Goal: Navigation & Orientation: Find specific page/section

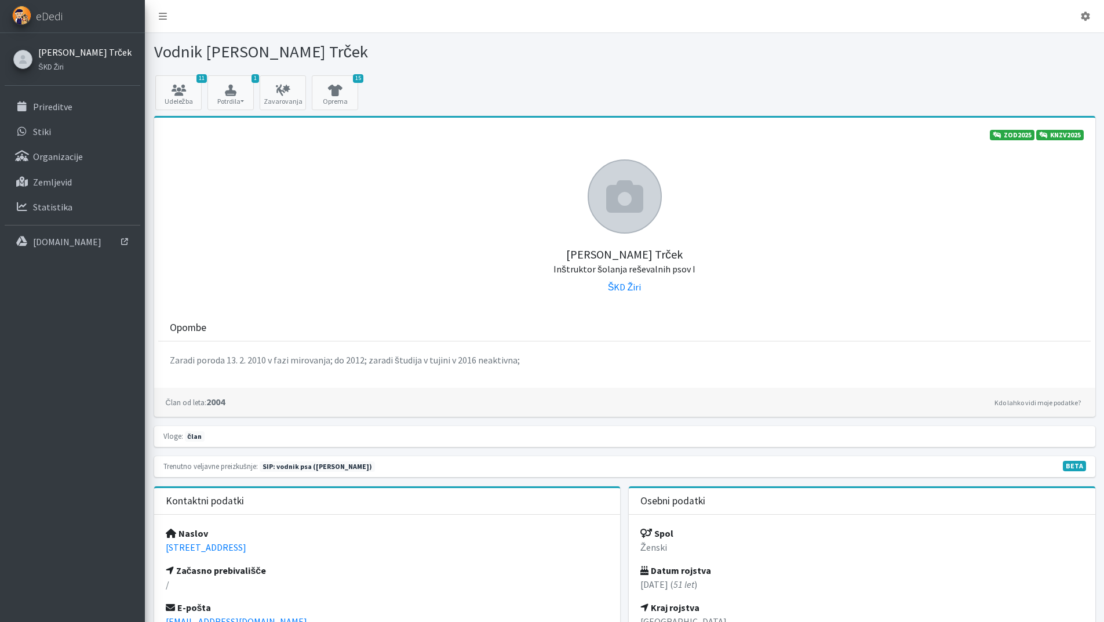
click at [59, 53] on link "[PERSON_NAME] Trček" at bounding box center [84, 52] width 93 height 14
click at [53, 71] on small "ŠKD Žiri" at bounding box center [51, 66] width 26 height 9
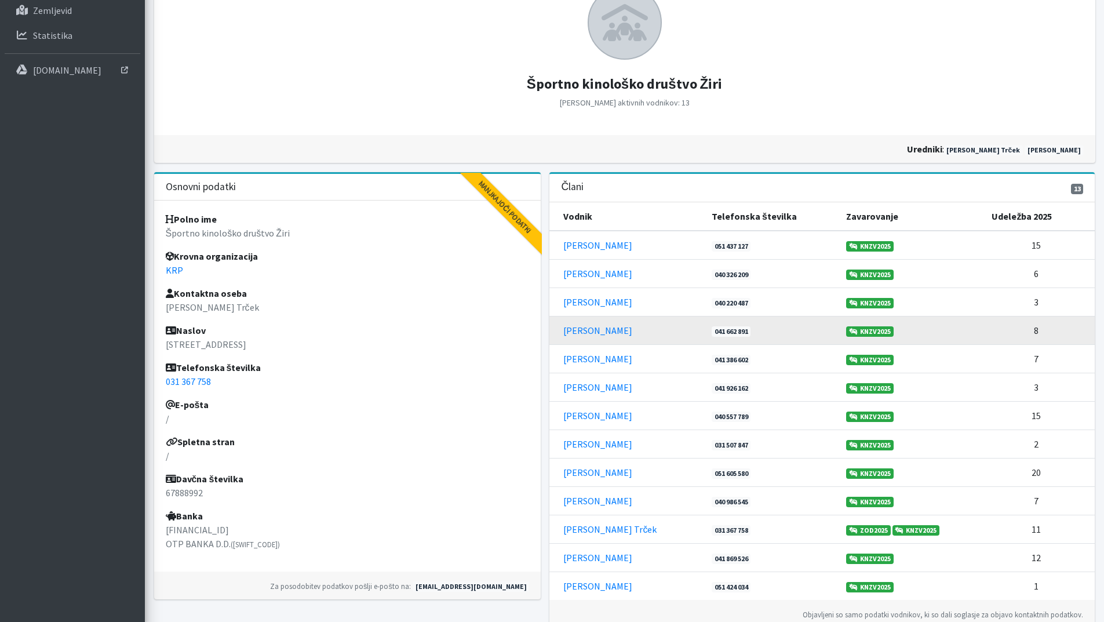
scroll to position [174, 0]
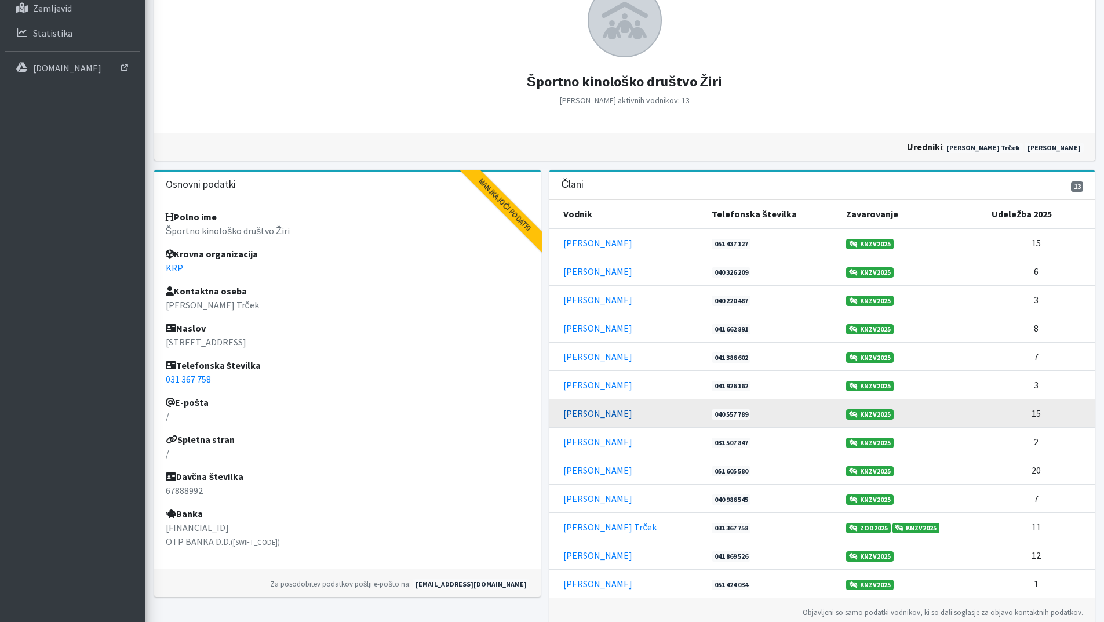
click at [607, 413] on link "[PERSON_NAME]" at bounding box center [597, 413] width 69 height 12
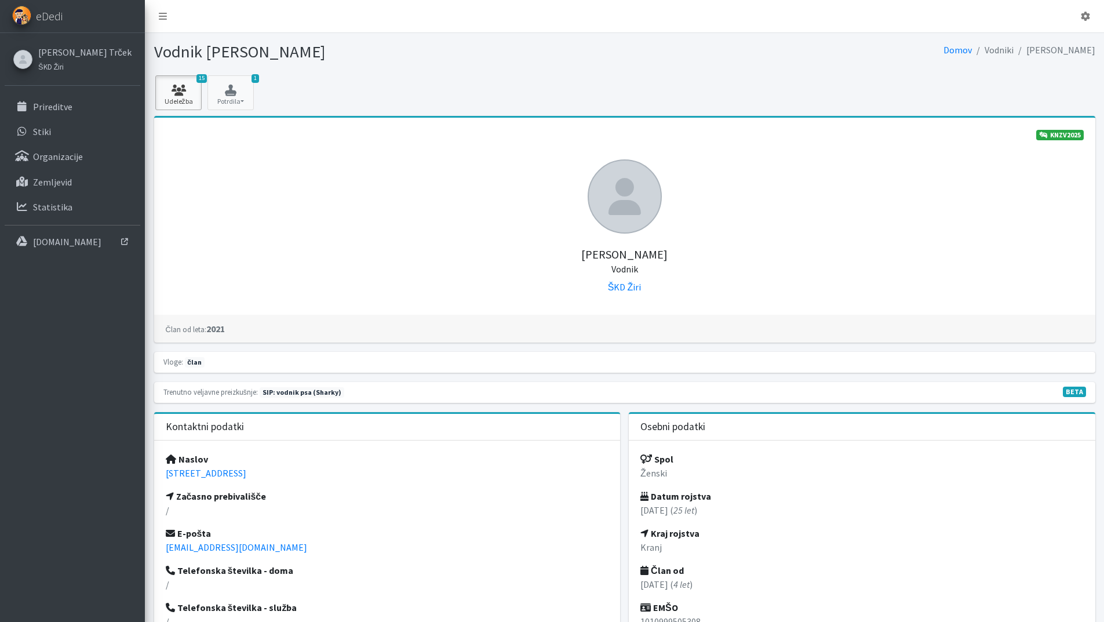
click at [177, 96] on link "15 Udeležba" at bounding box center [178, 92] width 46 height 35
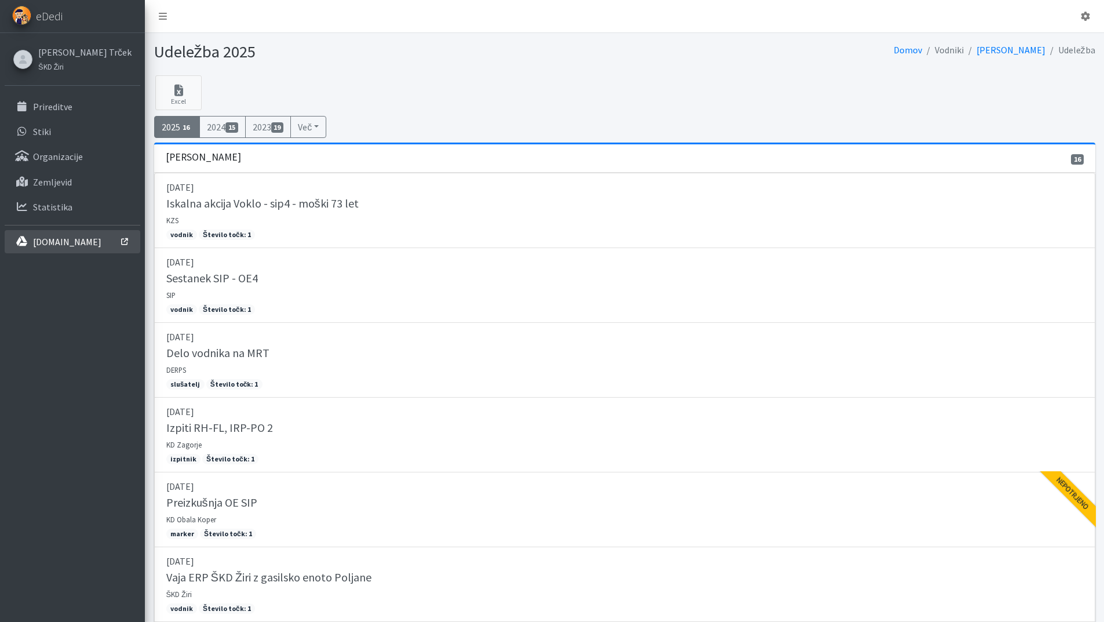
click at [45, 236] on p "[DOMAIN_NAME]" at bounding box center [67, 242] width 68 height 12
click at [45, 106] on p "Prireditve" at bounding box center [52, 107] width 39 height 12
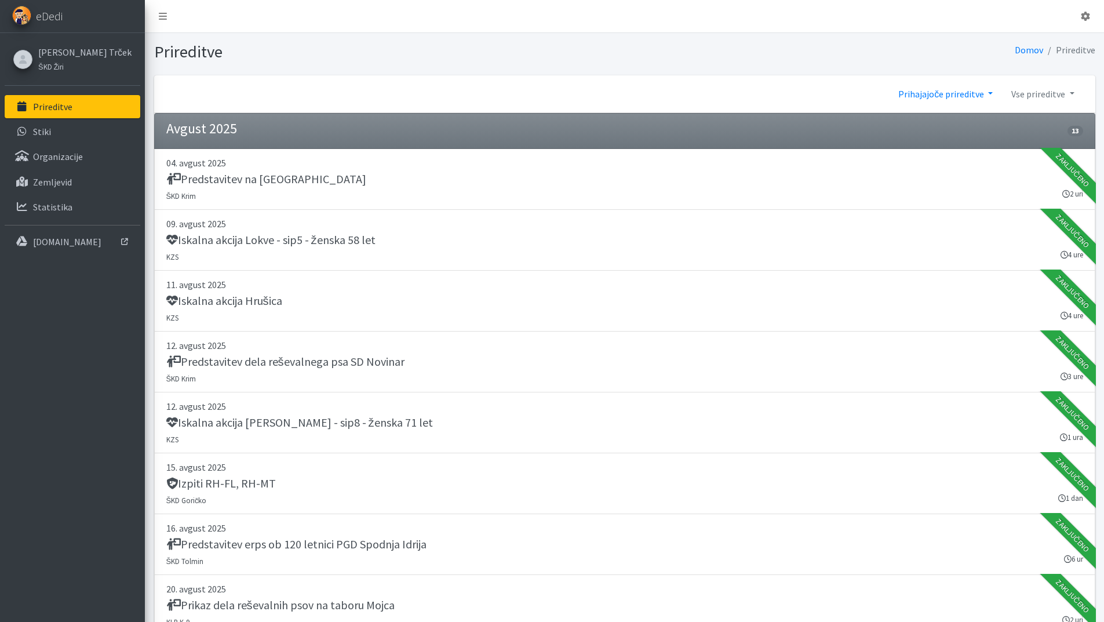
click at [984, 97] on link "Prihajajoče prireditve" at bounding box center [945, 93] width 113 height 23
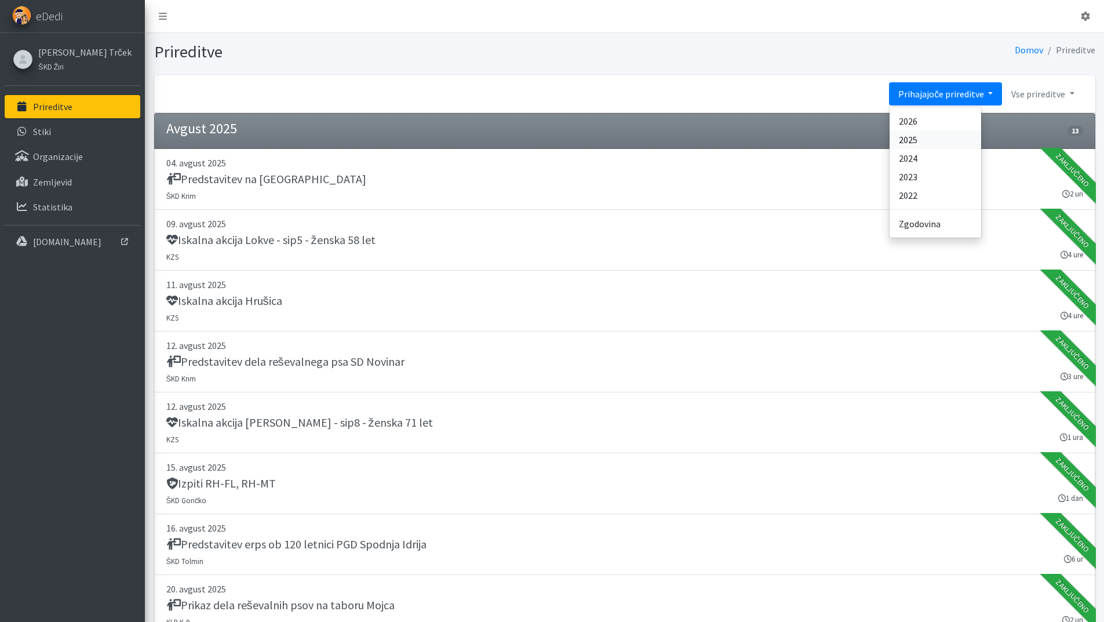
click at [942, 140] on link "2025" at bounding box center [936, 139] width 92 height 19
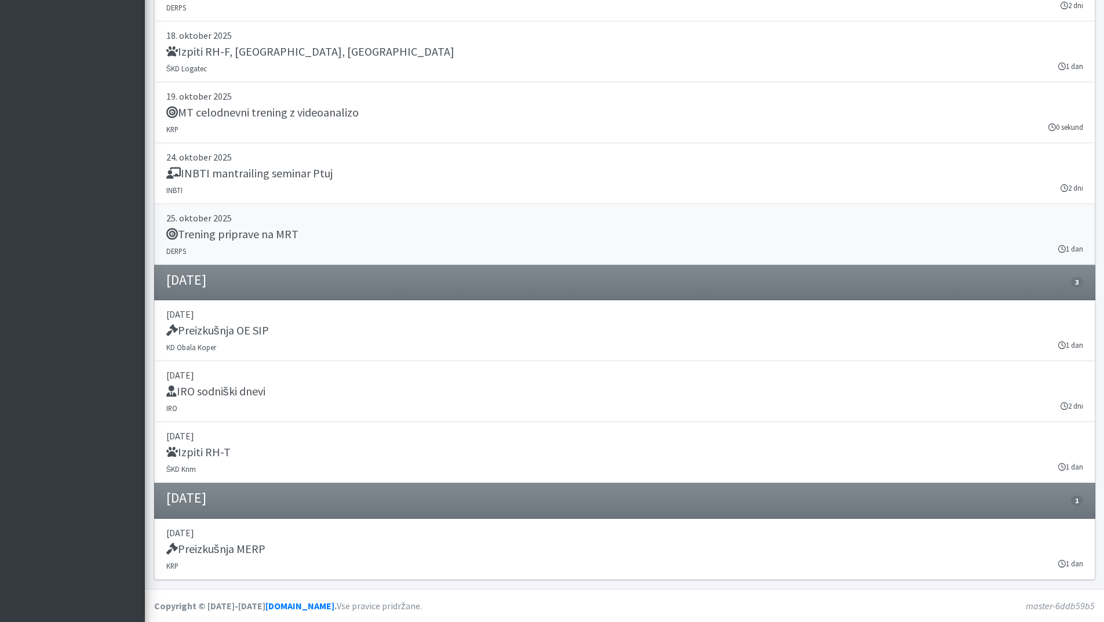
scroll to position [14998, 0]
